Goal: Navigation & Orientation: Find specific page/section

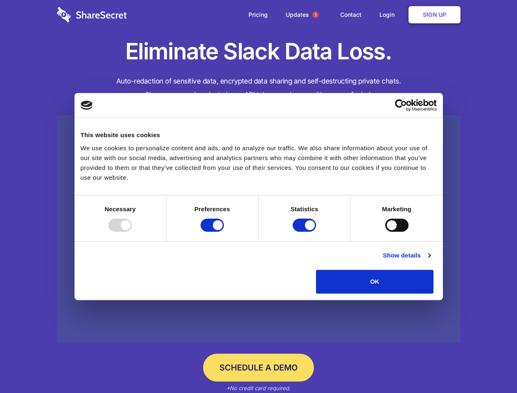
click at [132, 232] on div at bounding box center [119, 224] width 23 height 13
click at [224, 232] on input "Preferences" at bounding box center [211, 224] width 23 height 13
checkbox input "false"
click at [305, 232] on input "Statistics" at bounding box center [304, 224] width 23 height 13
checkbox input "false"
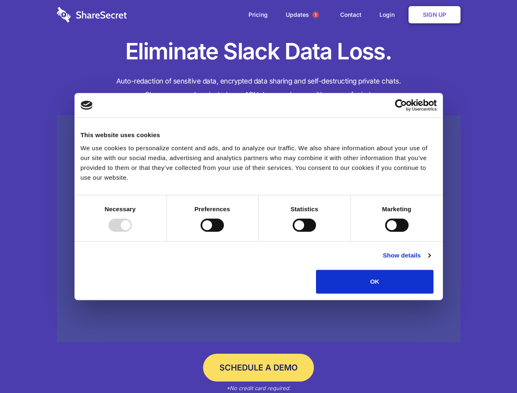
click at [385, 232] on input "Marketing" at bounding box center [396, 224] width 23 height 13
checkbox input "true"
click at [430, 260] on link "Show details" at bounding box center [406, 255] width 47 height 10
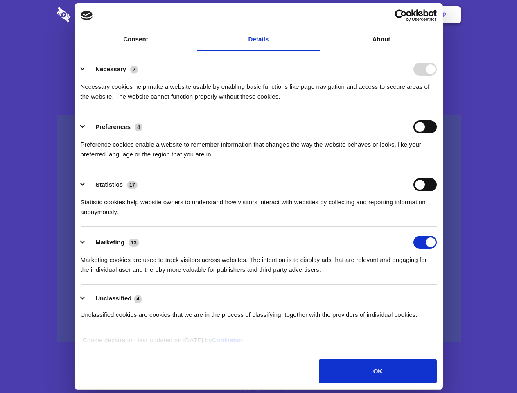
click at [437, 111] on li "Necessary 7 Necessary cookies help make a website usable by enabling basic func…" at bounding box center [259, 83] width 356 height 58
click at [315, 15] on span "1" at bounding box center [315, 14] width 7 height 7
